Goal: Find specific page/section: Find specific page/section

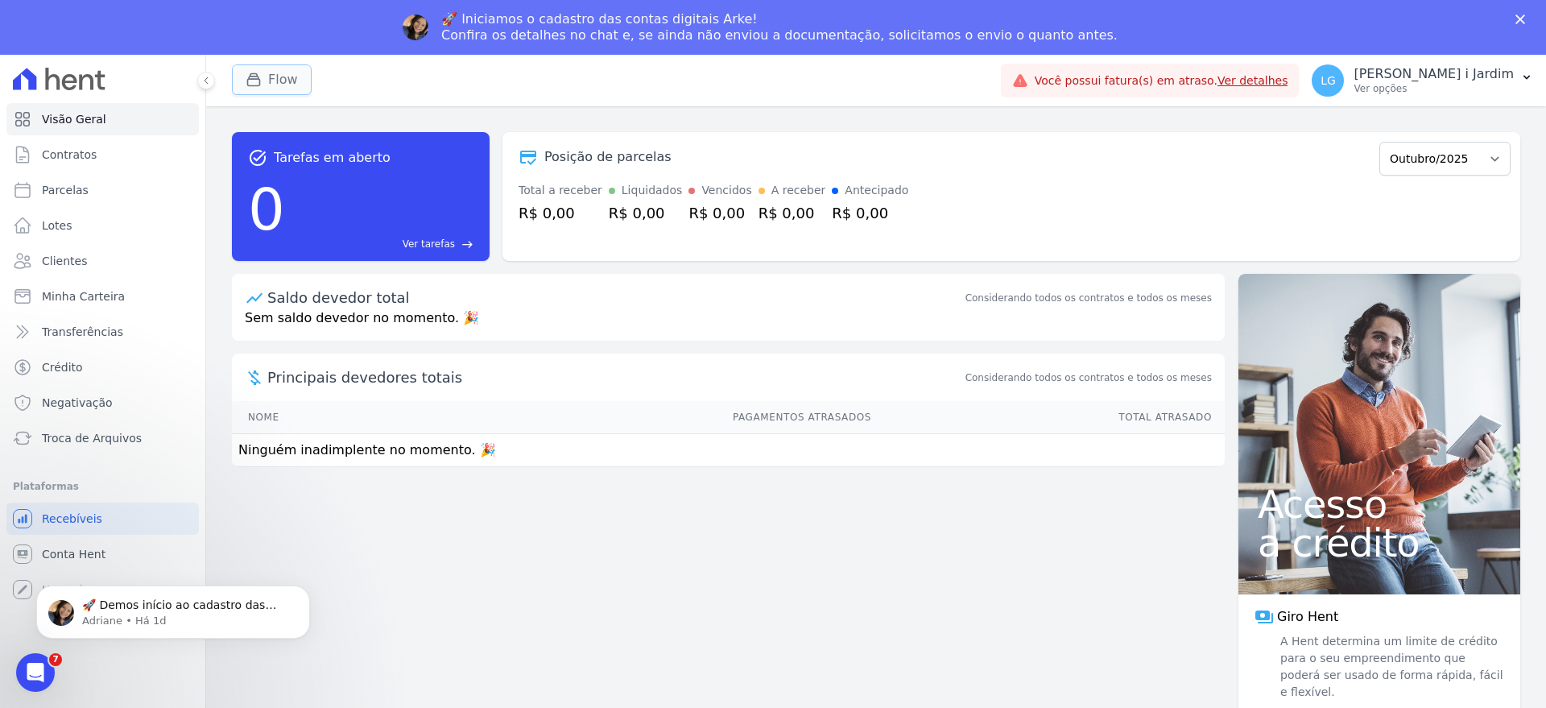
click at [254, 89] on button "Flow" at bounding box center [272, 79] width 80 height 31
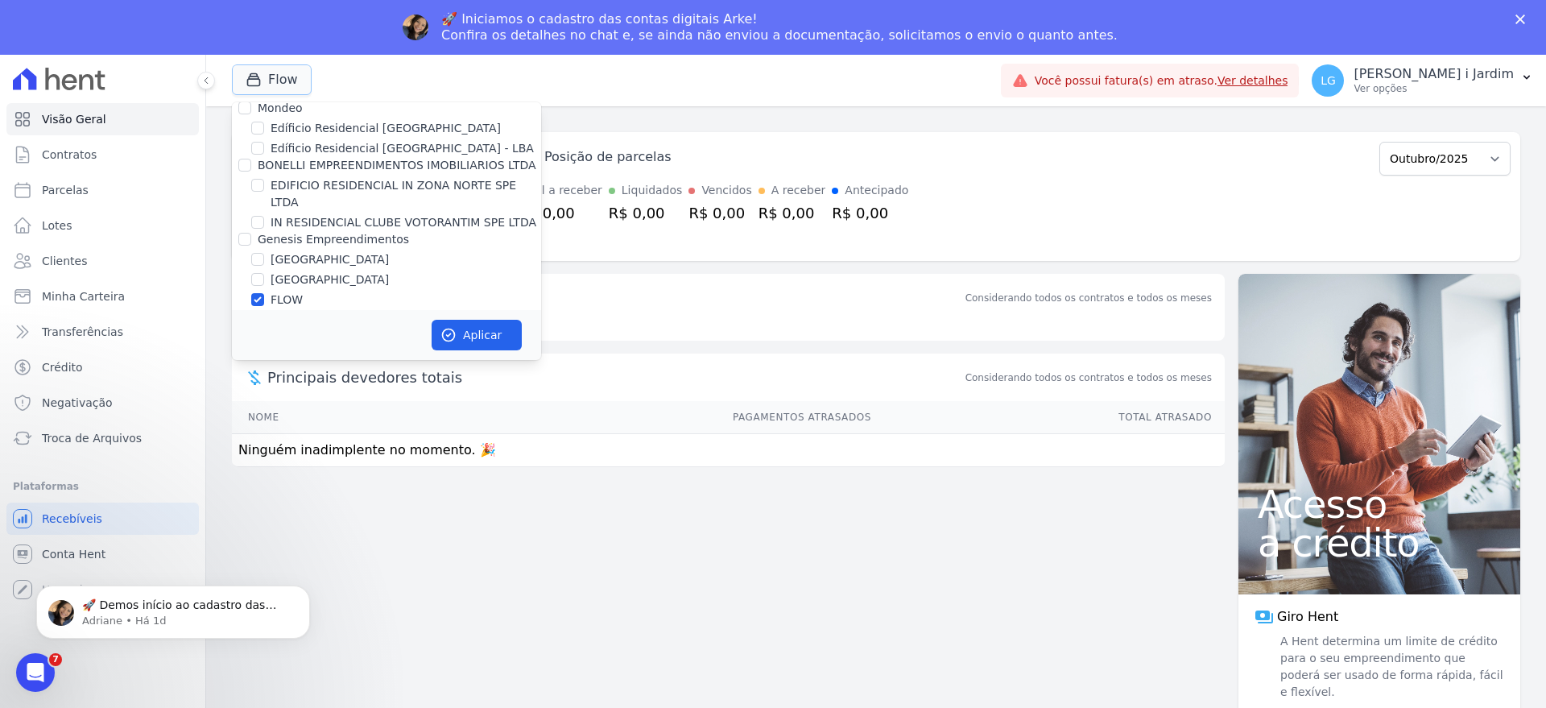
scroll to position [1516, 0]
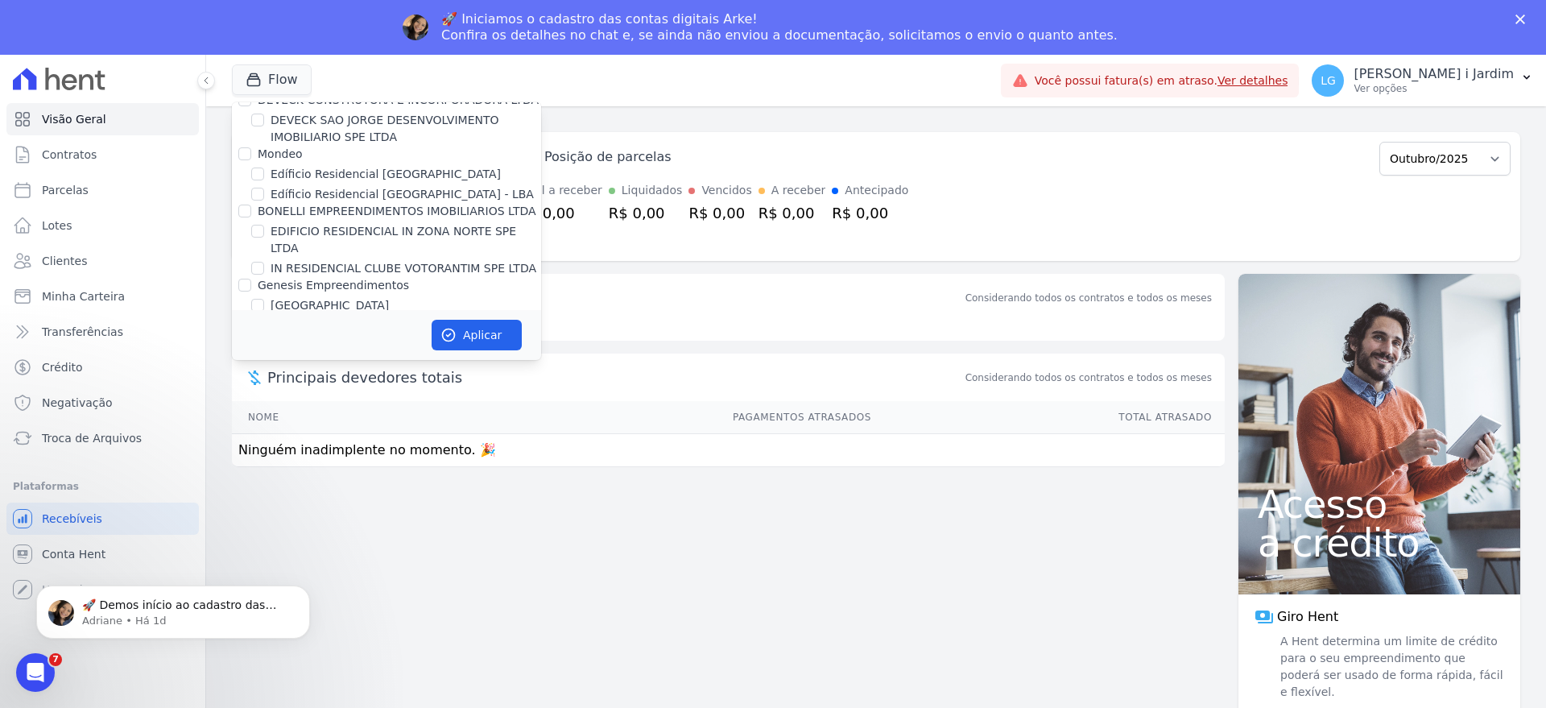
click at [279, 337] on label "FLOW" at bounding box center [286, 345] width 32 height 17
click at [264, 339] on input "FLOW" at bounding box center [257, 345] width 13 height 13
checkbox input "false"
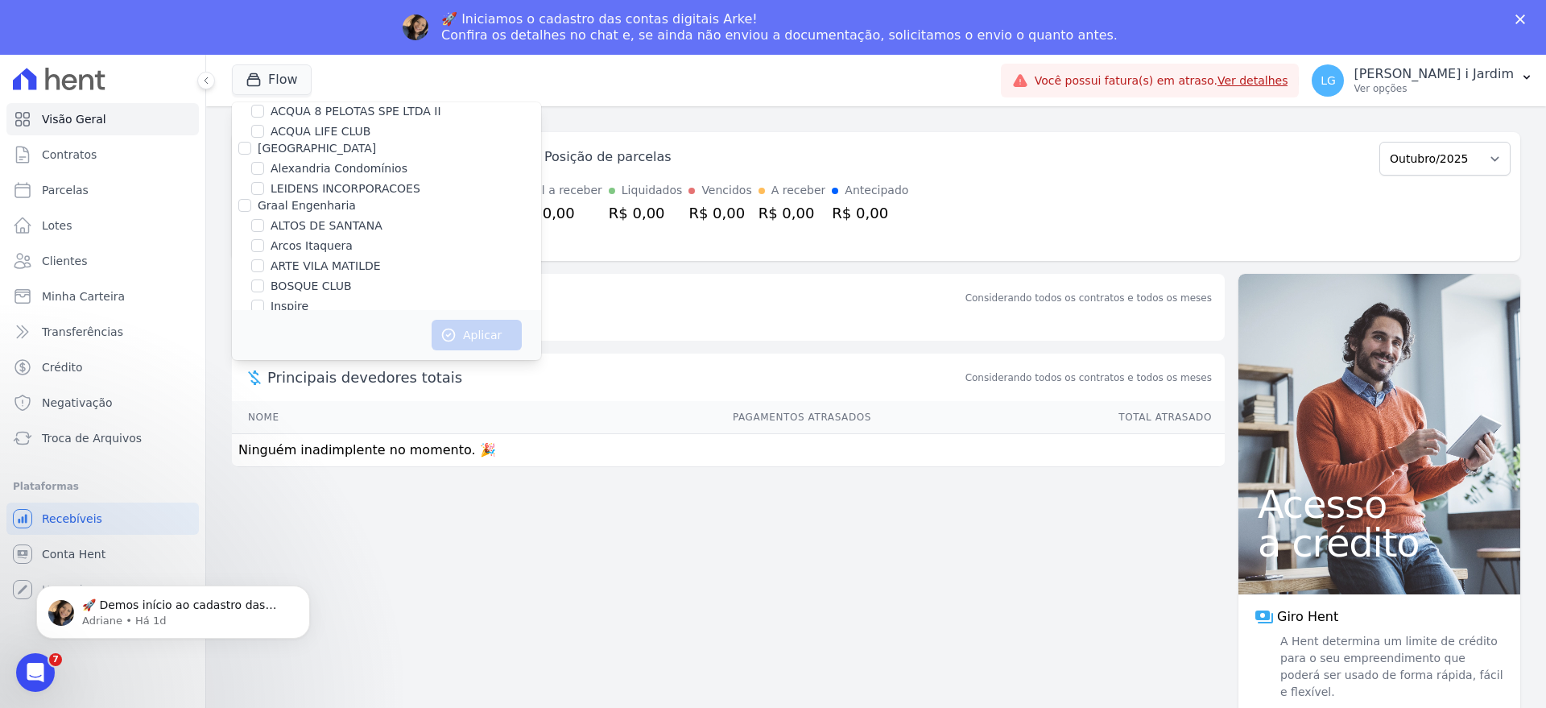
scroll to position [210, 0]
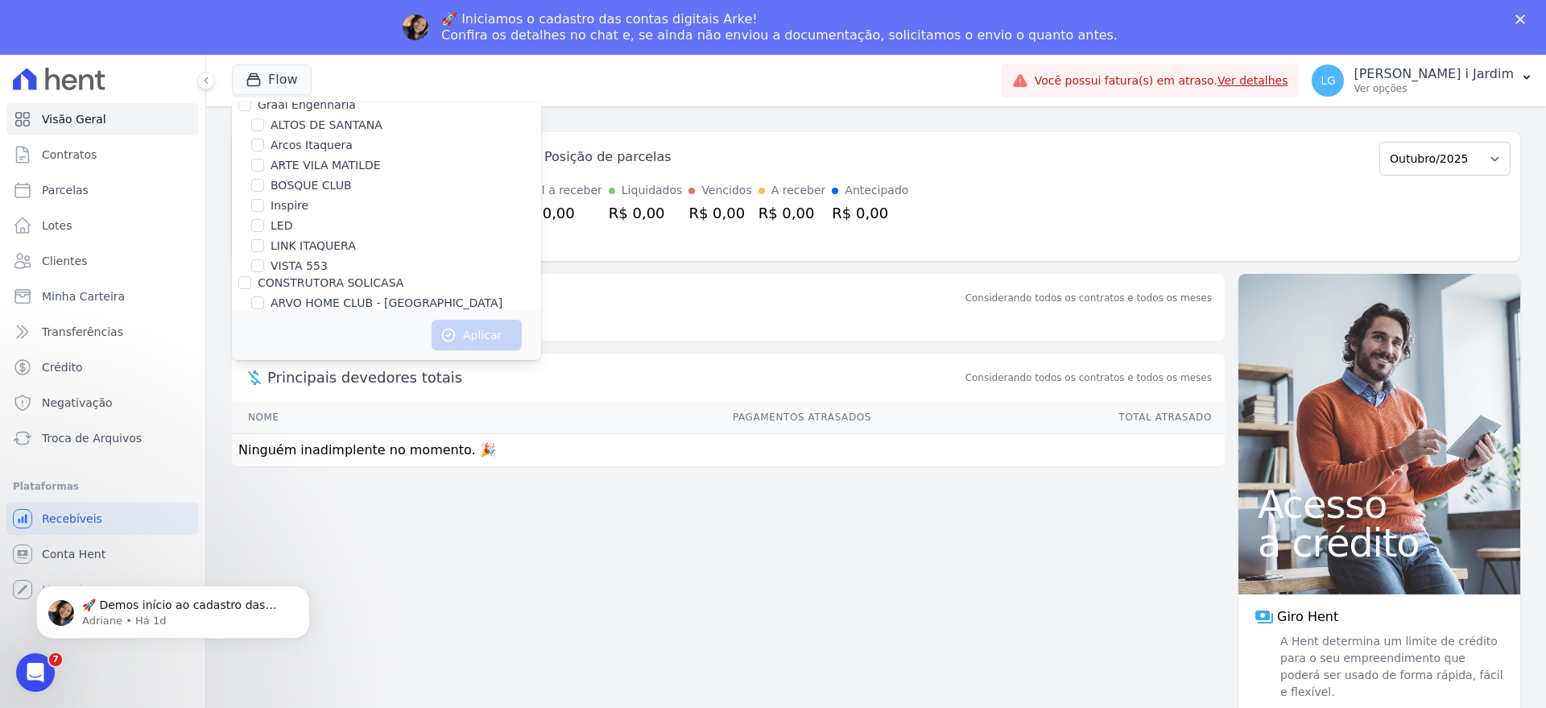
click at [295, 262] on label "VISTA 553" at bounding box center [298, 266] width 57 height 17
click at [264, 262] on input "VISTA 553" at bounding box center [257, 265] width 13 height 13
checkbox input "true"
click at [474, 340] on button "Aplicar" at bounding box center [476, 335] width 90 height 31
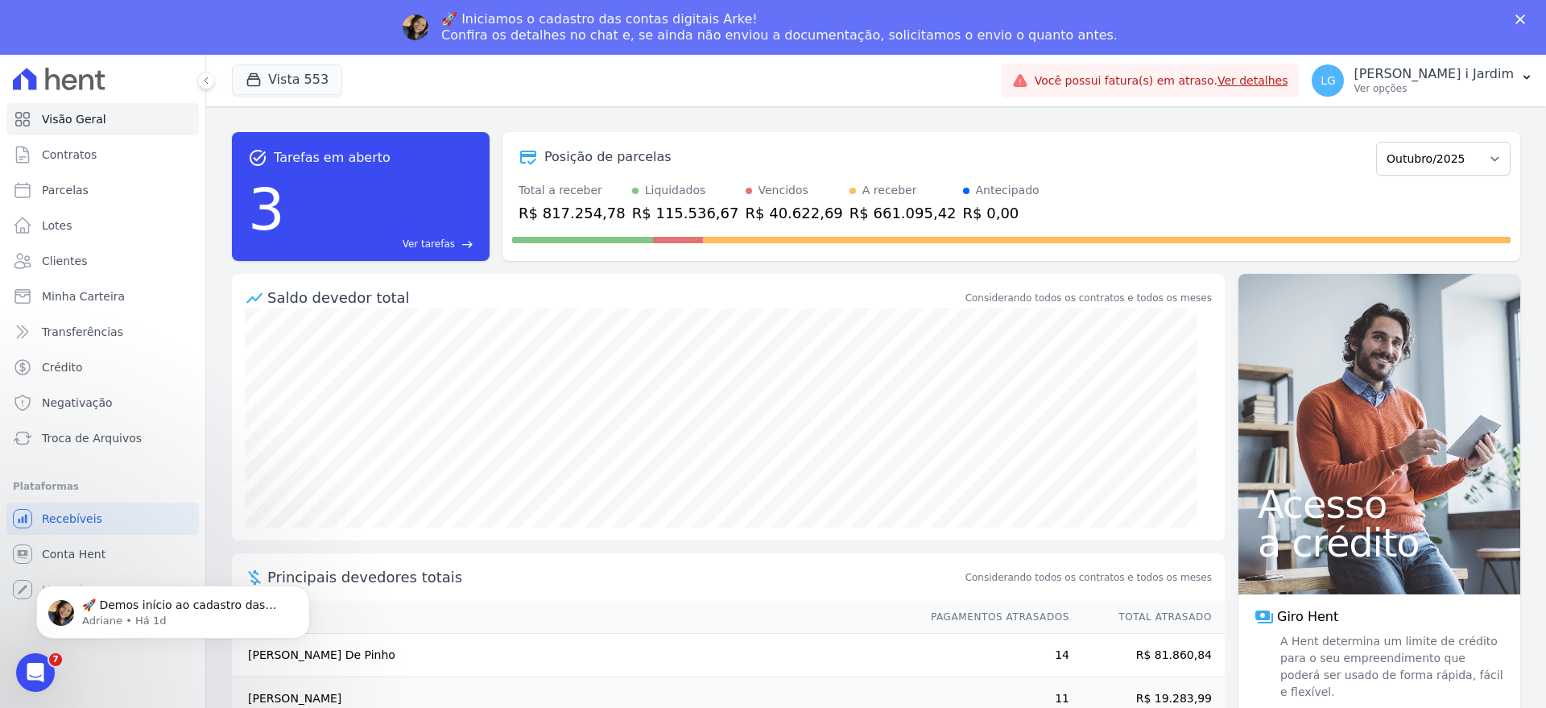
scroll to position [0, 0]
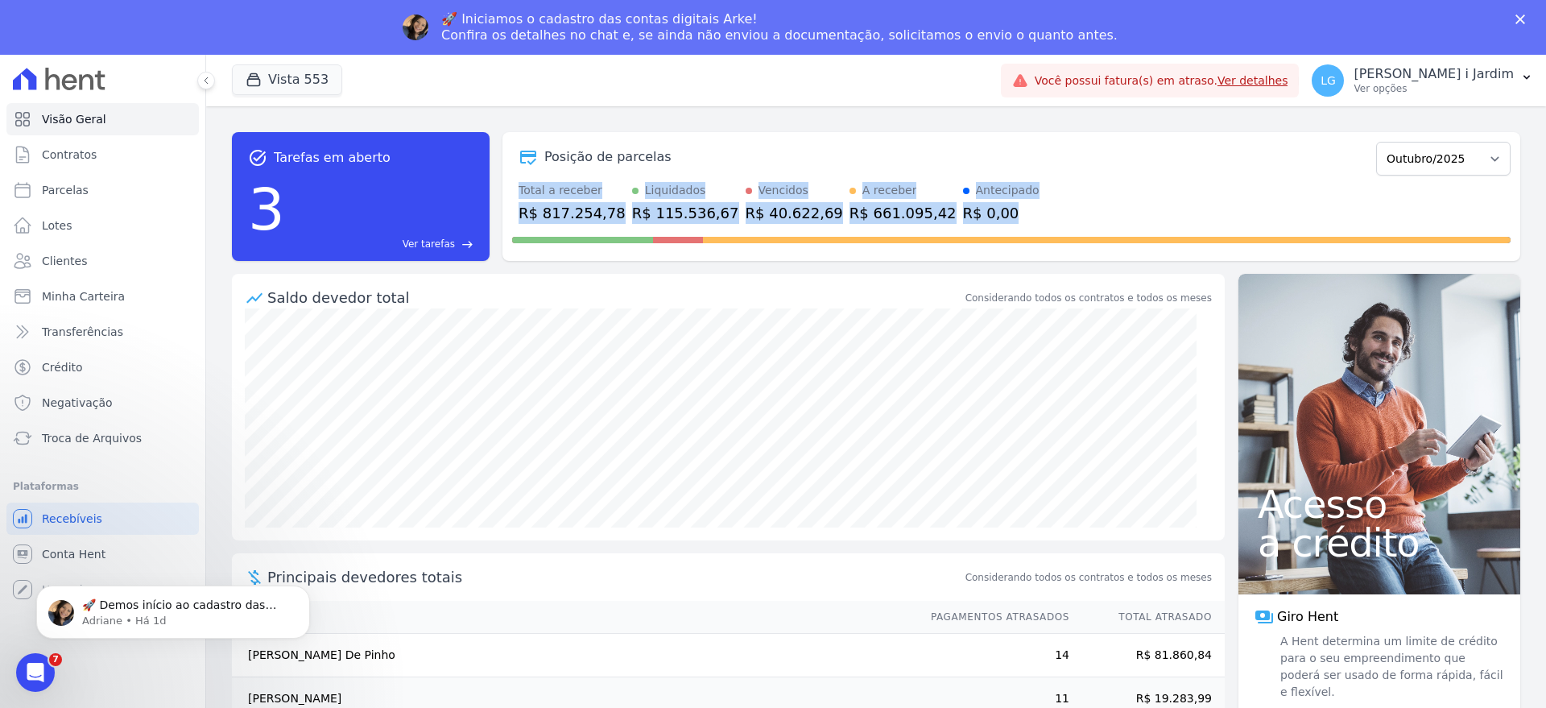
drag, startPoint x: 962, startPoint y: 212, endPoint x: 515, endPoint y: 190, distance: 447.3
click at [515, 190] on div "Total a receber R$ 817.254,78 Liquidados R$ 115.536,67 Vencidos R$ 40.622,69 A …" at bounding box center [1011, 203] width 998 height 42
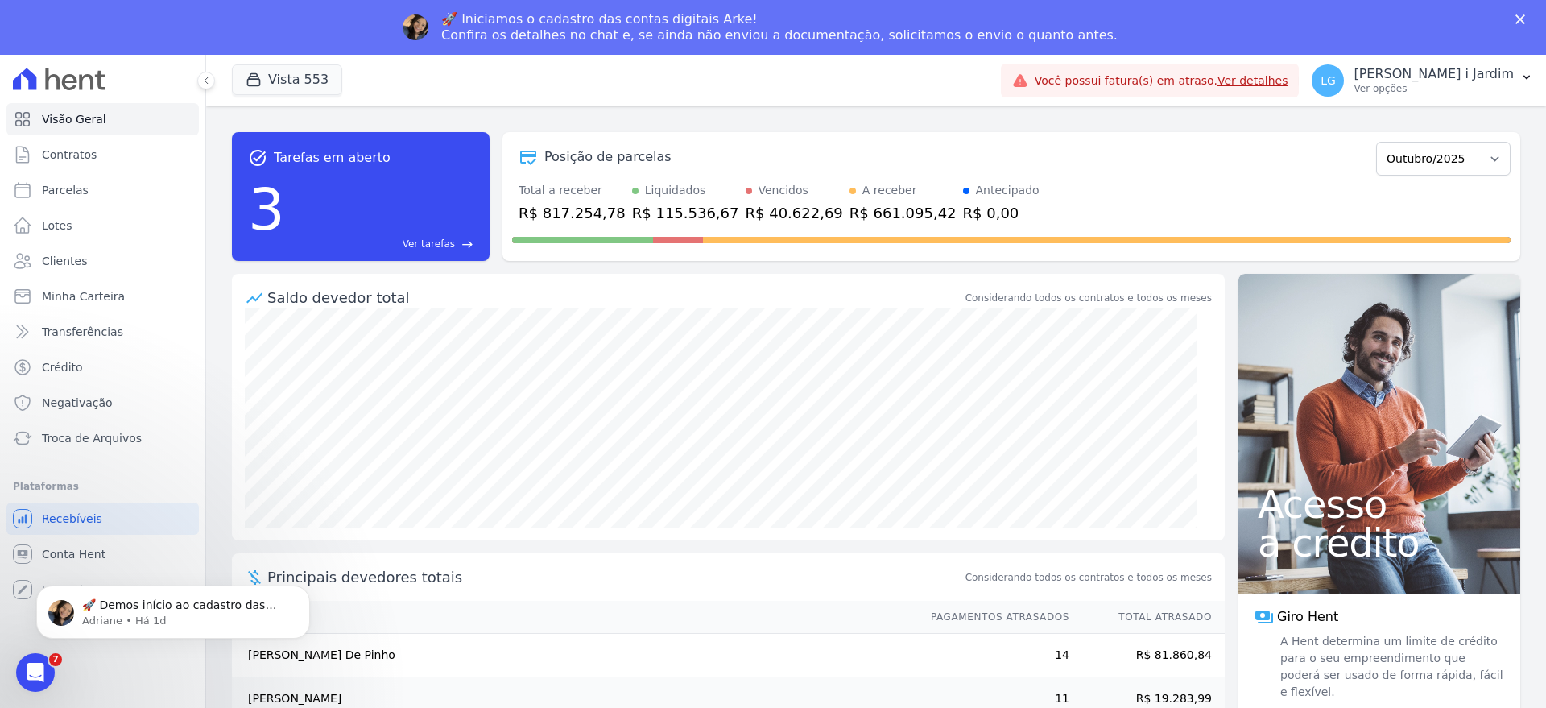
click at [506, 165] on div "Posição de parcelas Julho/2017 Agosto/2017 Setembro/2017 Outubro/2017 Novembro/…" at bounding box center [1011, 196] width 1018 height 129
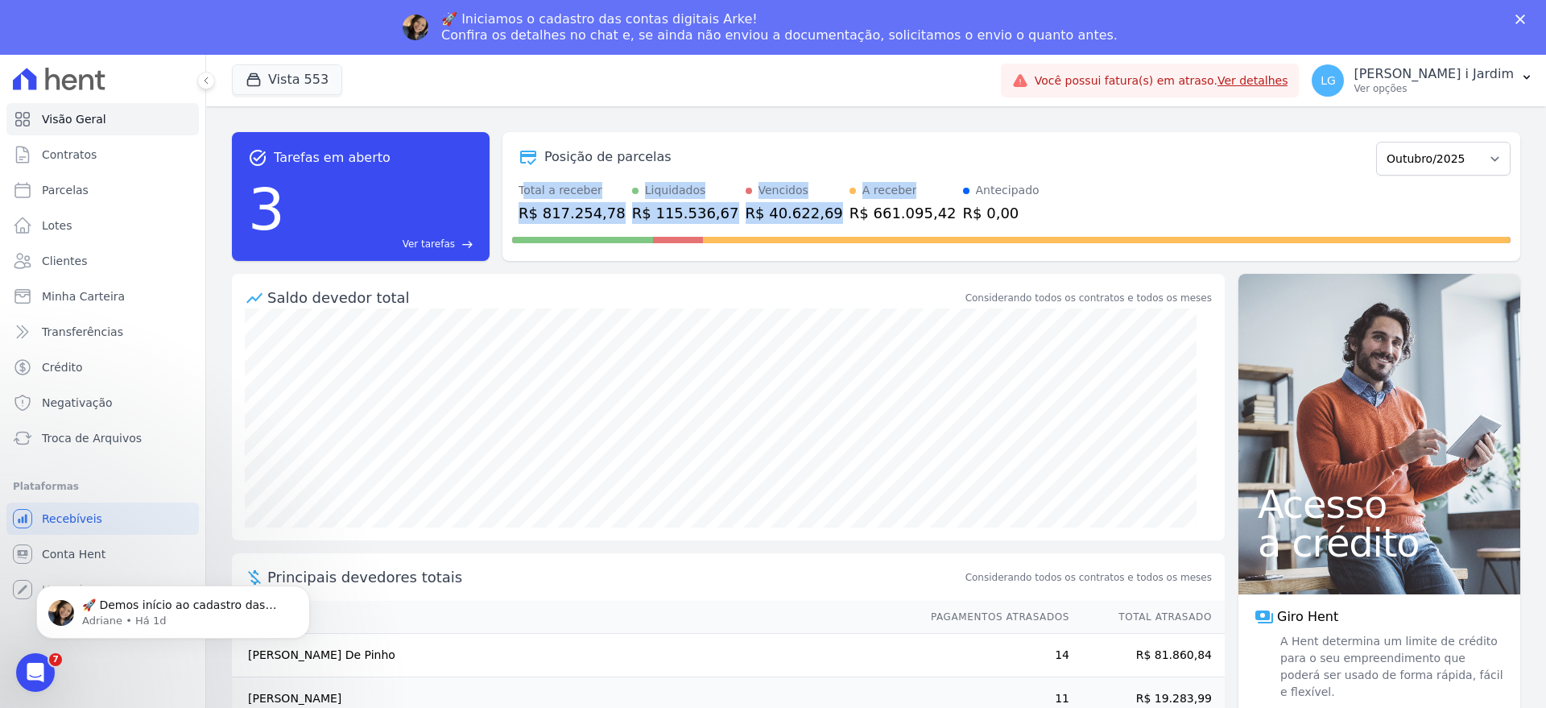
drag, startPoint x: 523, startPoint y: 180, endPoint x: 840, endPoint y: 221, distance: 319.8
click at [812, 213] on div "Posição de parcelas Julho/2017 Agosto/2017 Setembro/2017 Outubro/2017 Novembro/…" at bounding box center [1011, 196] width 1018 height 129
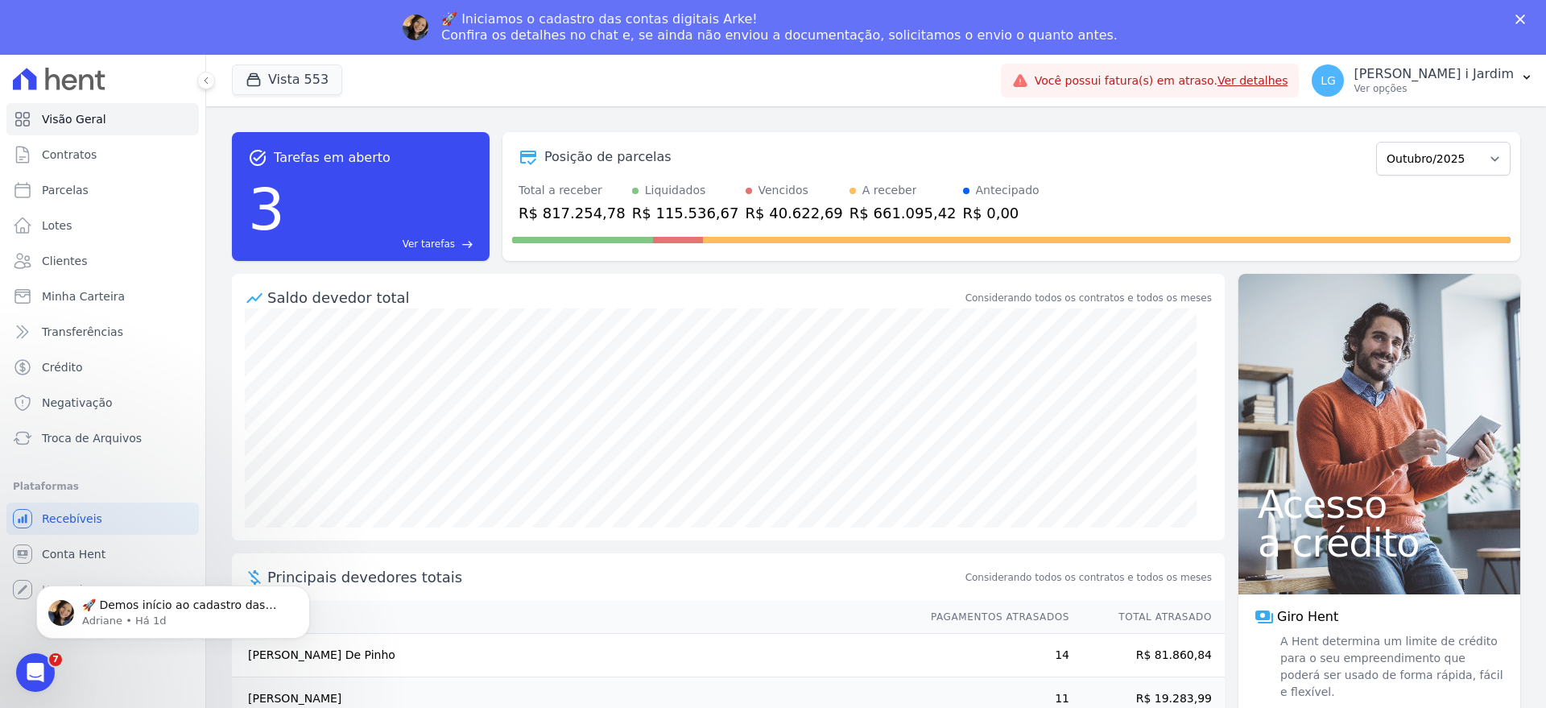
click at [919, 269] on div "task_alt Tarefas em aberto 3 Ver tarefas east Posição de parcelas Julho/2017 Ag…" at bounding box center [876, 196] width 1288 height 155
click at [1412, 145] on select "Julho/2017 Agosto/2017 Setembro/2017 Outubro/2017 Novembro/2017 Dezembro/2017 J…" at bounding box center [1443, 159] width 134 height 34
select select "09/2025"
click at [1376, 142] on select "Julho/2017 Agosto/2017 Setembro/2017 Outubro/2017 Novembro/2017 Dezembro/2017 J…" at bounding box center [1443, 159] width 134 height 34
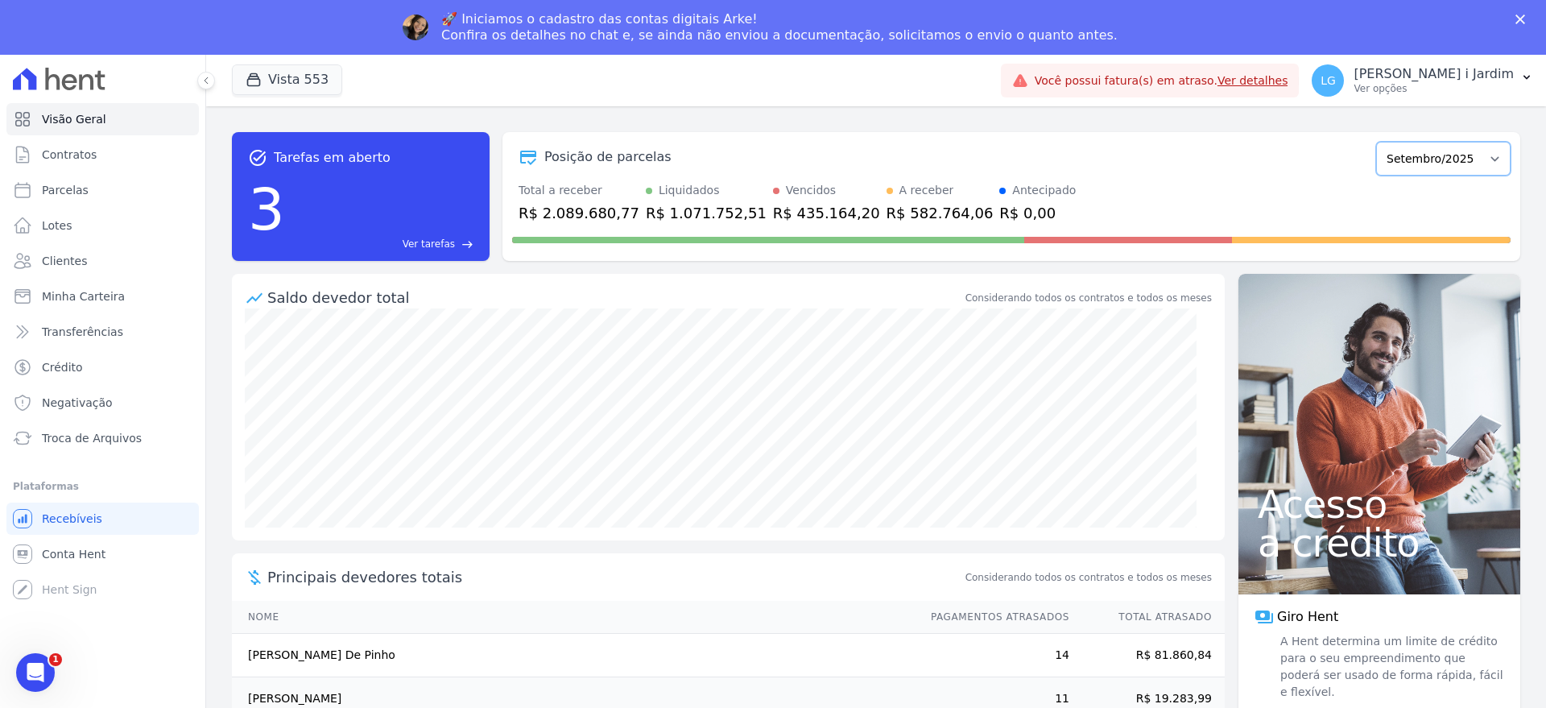
click at [1394, 166] on select "Julho/2017 Agosto/2017 Setembro/2017 Outubro/2017 Novembro/2017 Dezembro/2017 J…" at bounding box center [1443, 159] width 134 height 34
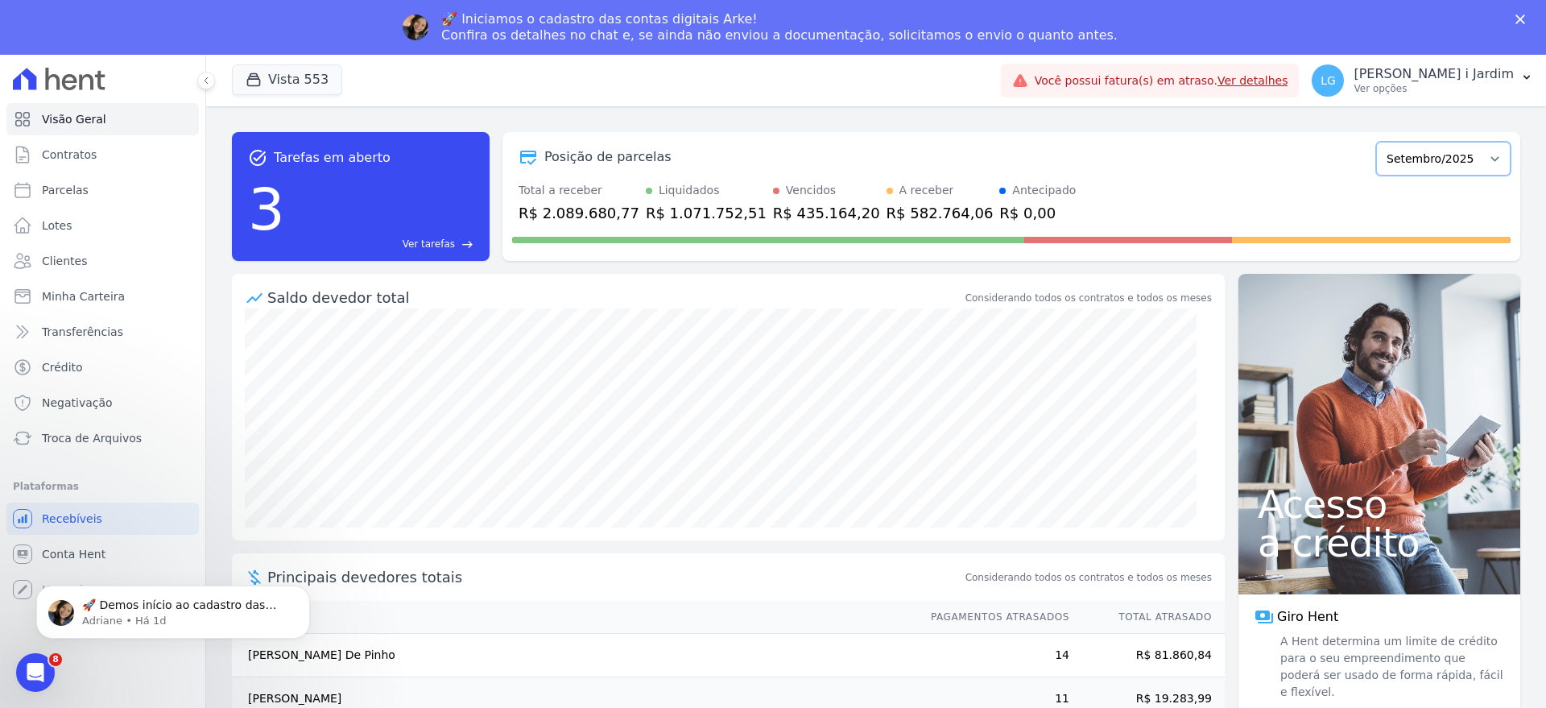
click at [1382, 155] on select "Julho/2017 Agosto/2017 Setembro/2017 Outubro/2017 Novembro/2017 Dezembro/2017 J…" at bounding box center [1443, 159] width 134 height 34
select select "10/2025"
click at [1376, 142] on select "Julho/2017 Agosto/2017 Setembro/2017 Outubro/2017 Novembro/2017 Dezembro/2017 J…" at bounding box center [1443, 159] width 134 height 34
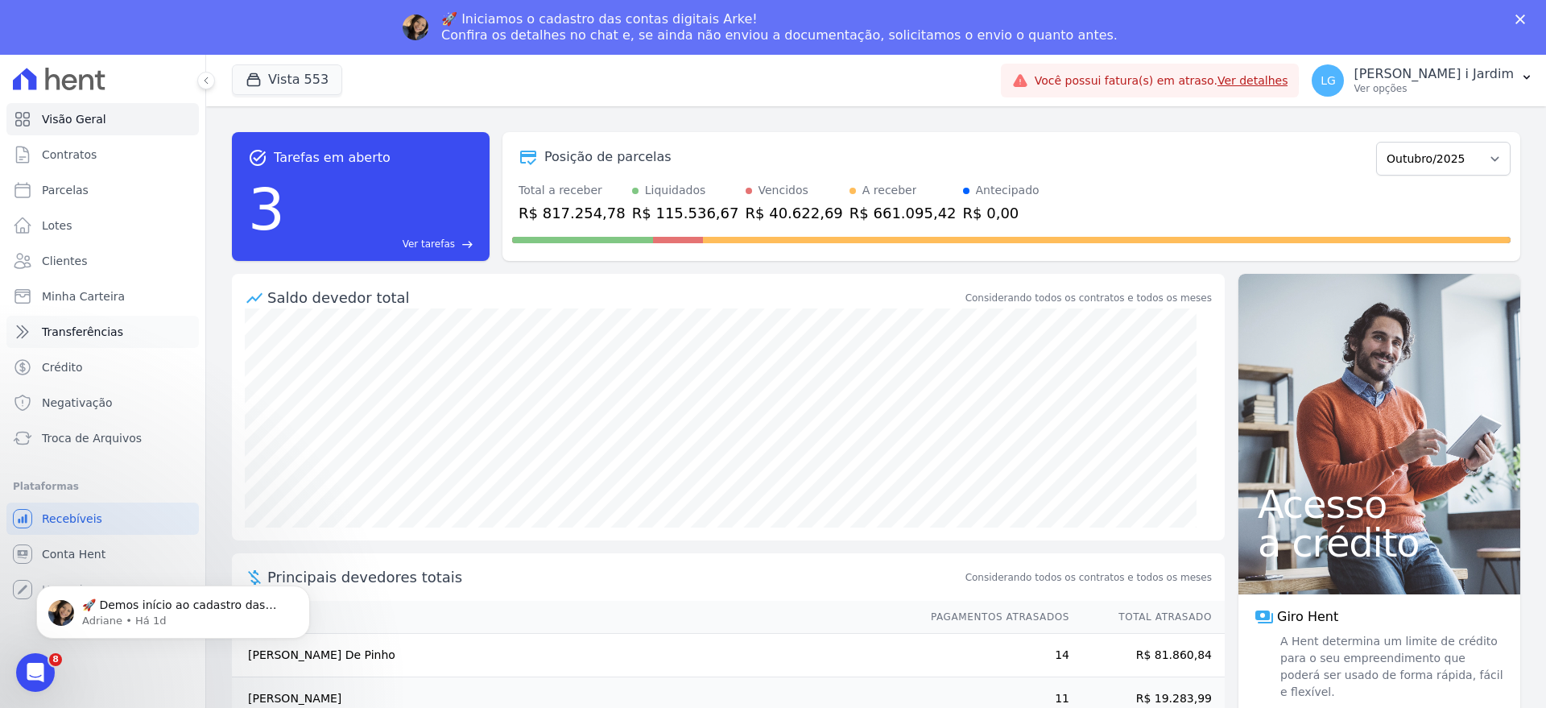
click at [130, 343] on link "Transferências" at bounding box center [102, 332] width 192 height 32
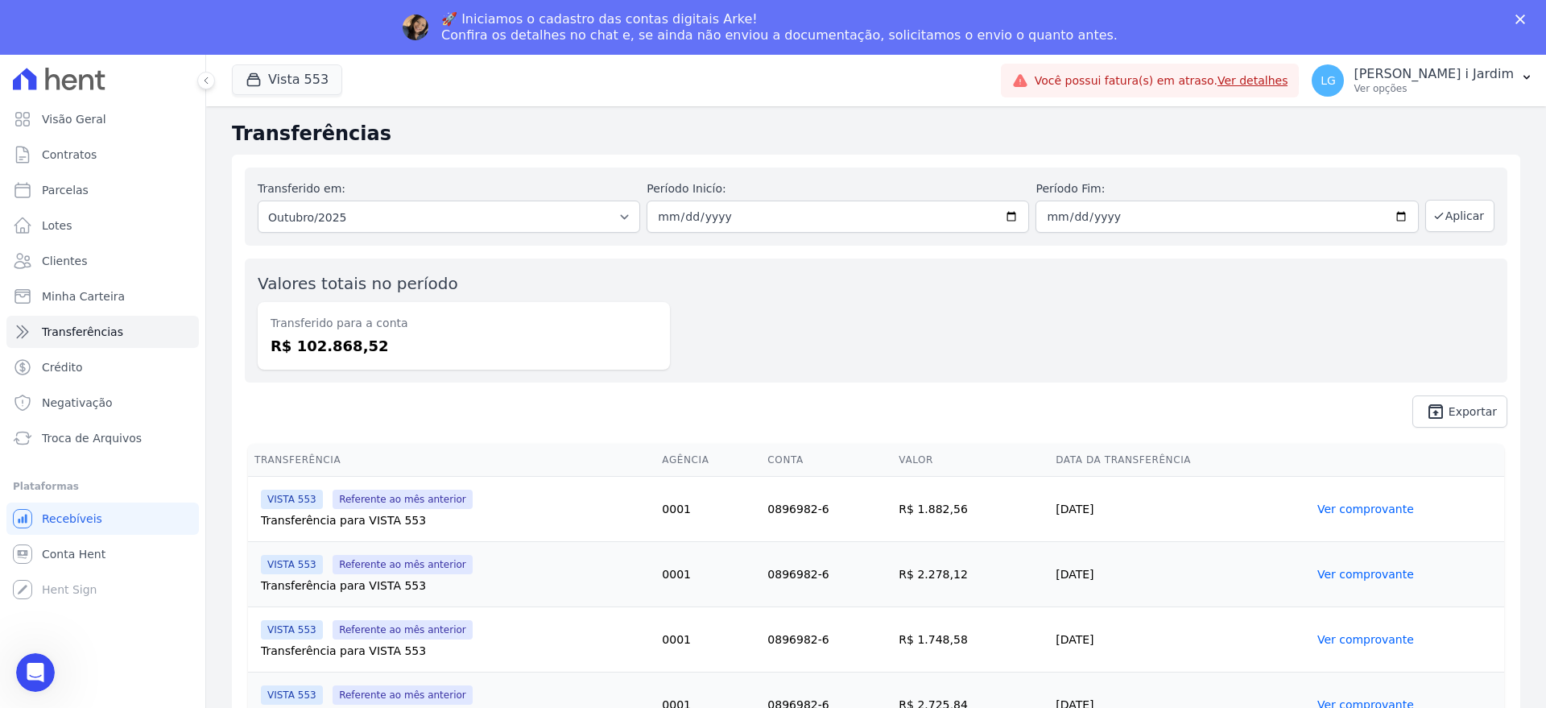
click at [342, 352] on dd "R$ 102.868,52" at bounding box center [463, 346] width 386 height 22
click at [342, 351] on dd "R$ 102.868,52" at bounding box center [463, 346] width 386 height 22
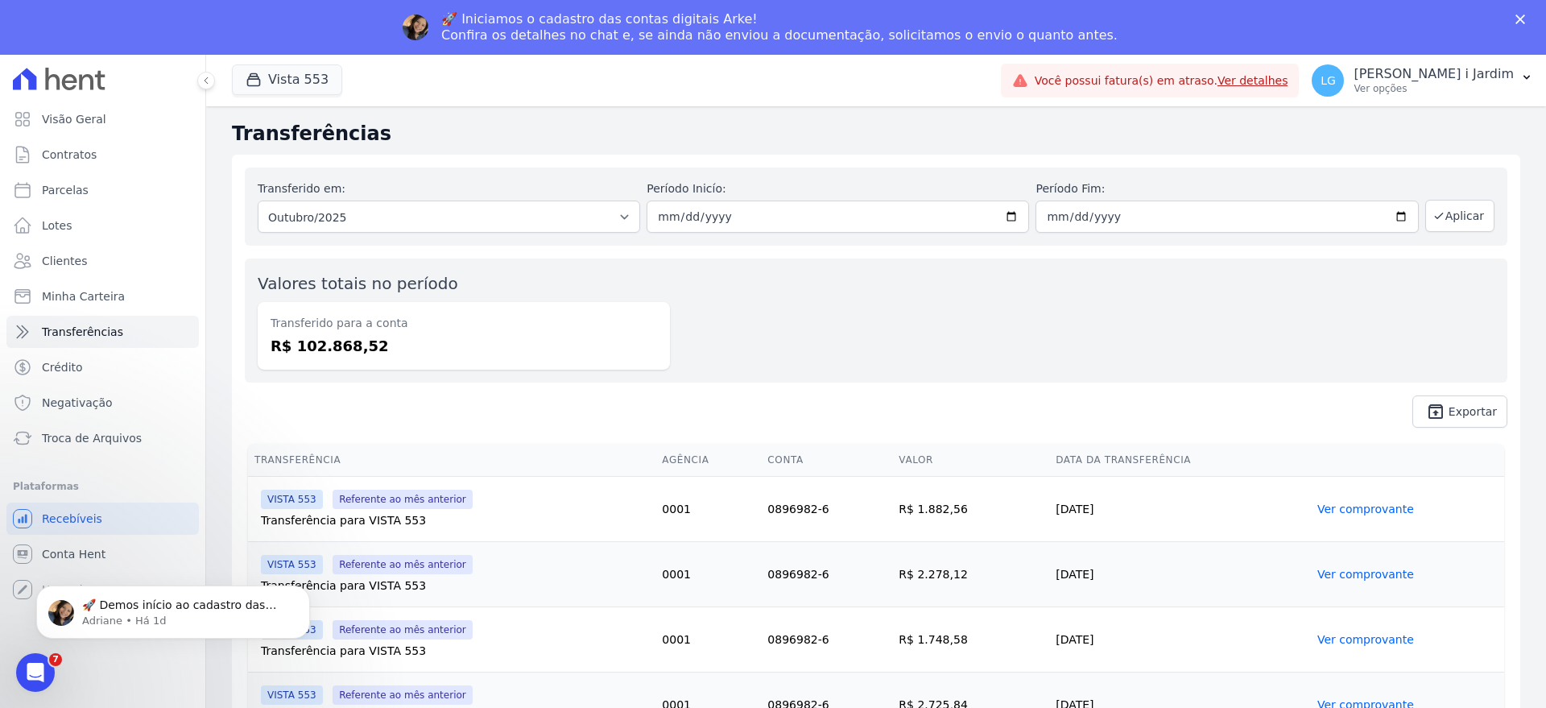
click at [653, 338] on dd "R$ 102.868,52" at bounding box center [463, 346] width 386 height 22
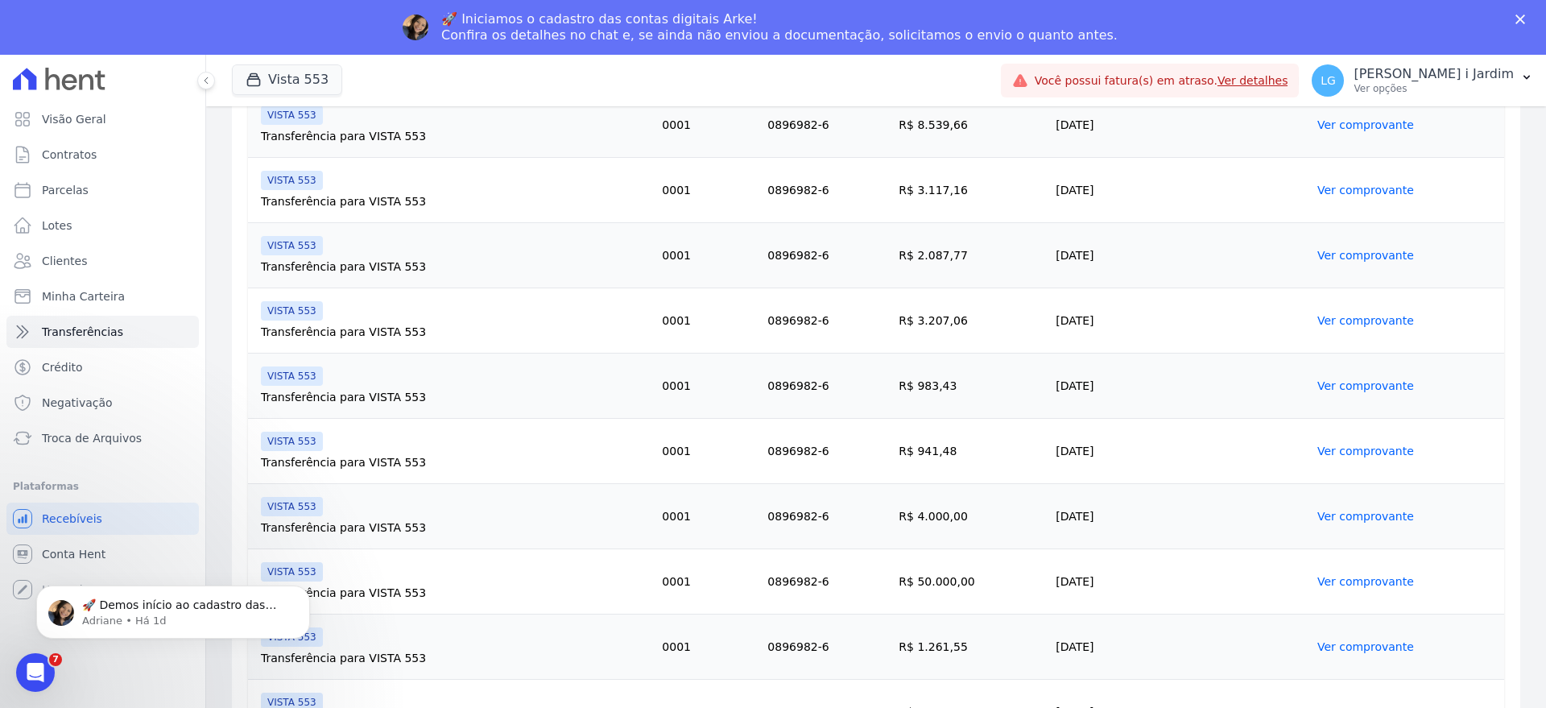
scroll to position [1005, 0]
